Goal: Task Accomplishment & Management: Manage account settings

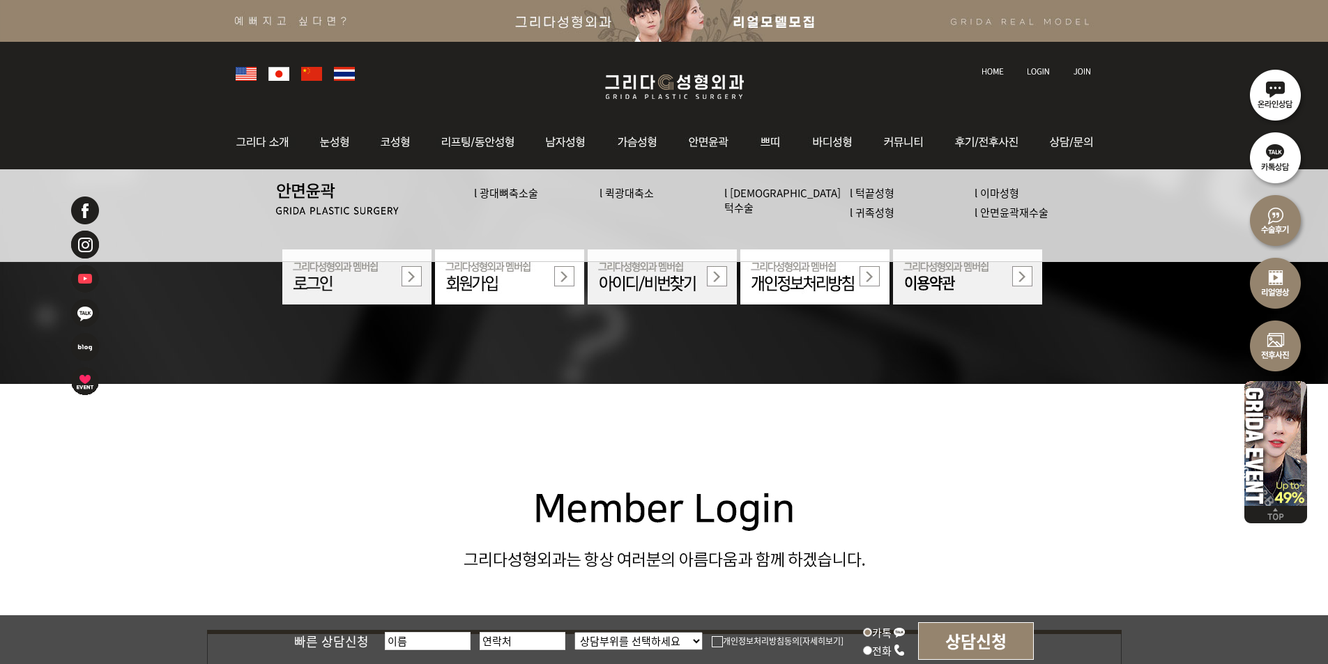
click at [1029, 68] on img at bounding box center [1038, 72] width 23 height 8
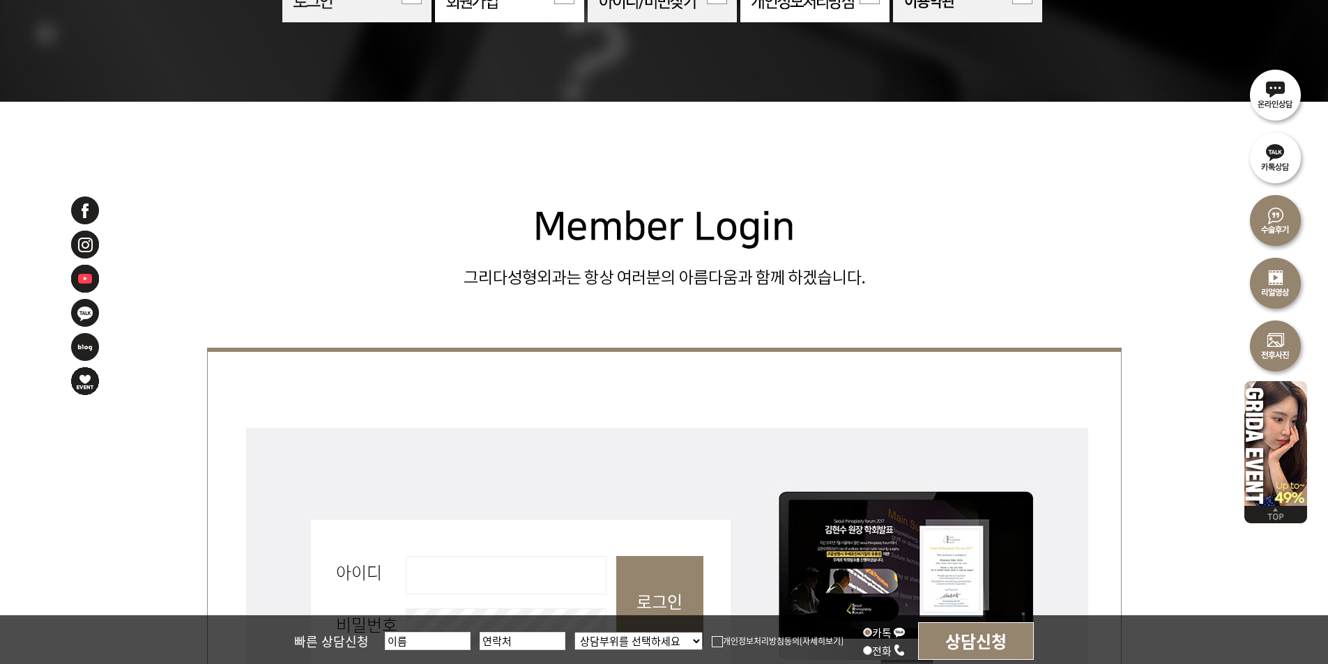
scroll to position [558, 0]
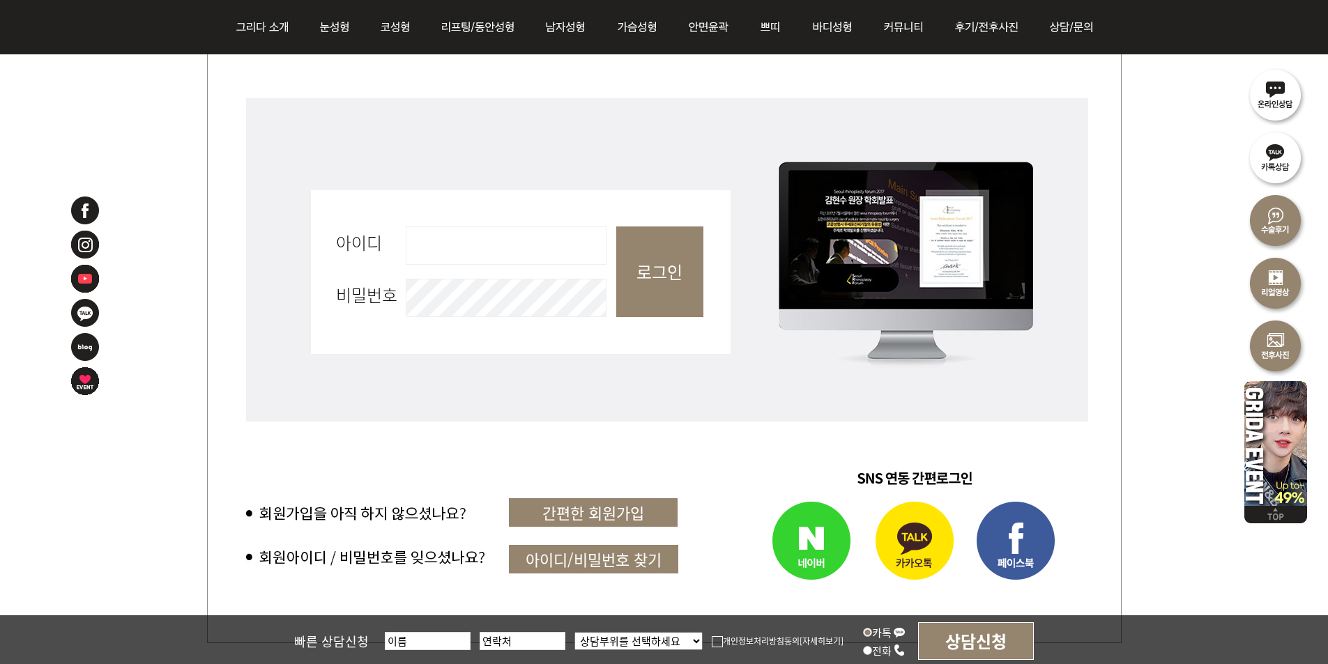
click at [492, 256] on input "아이디 필수" at bounding box center [506, 246] width 201 height 38
type input "admin"
click at [670, 240] on input "로그인" at bounding box center [659, 272] width 87 height 91
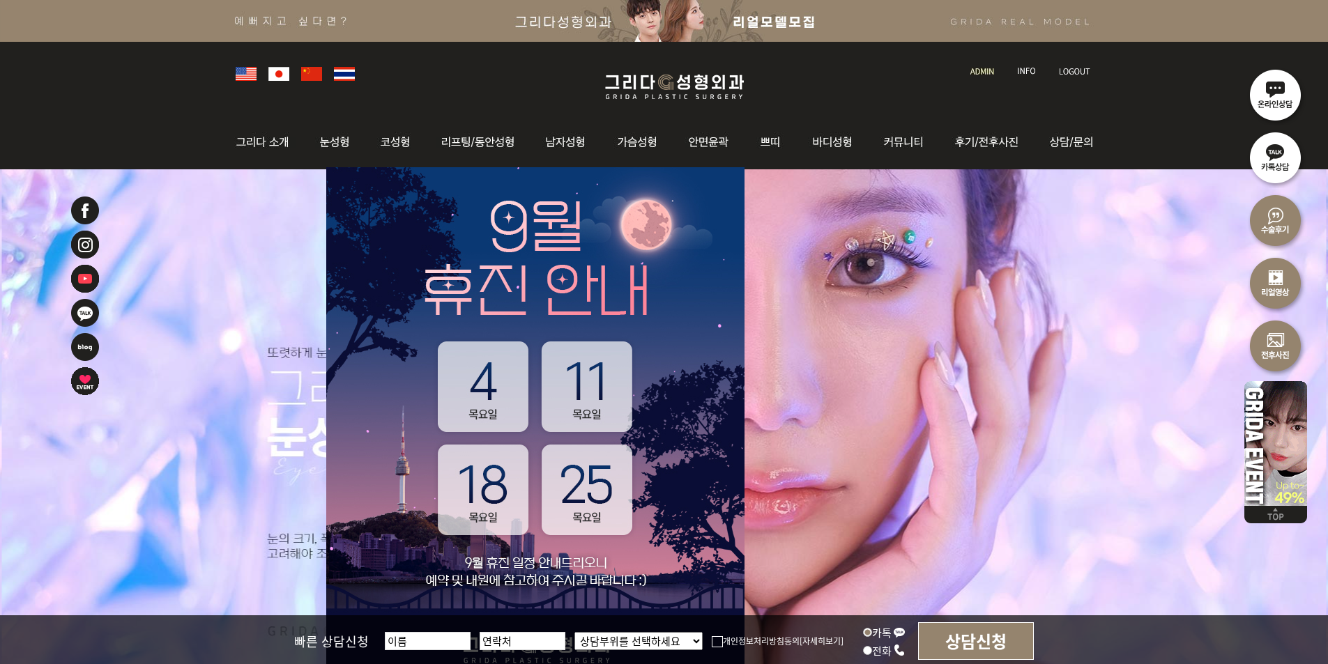
click at [983, 71] on img at bounding box center [982, 72] width 24 height 8
